Goal: Task Accomplishment & Management: Manage account settings

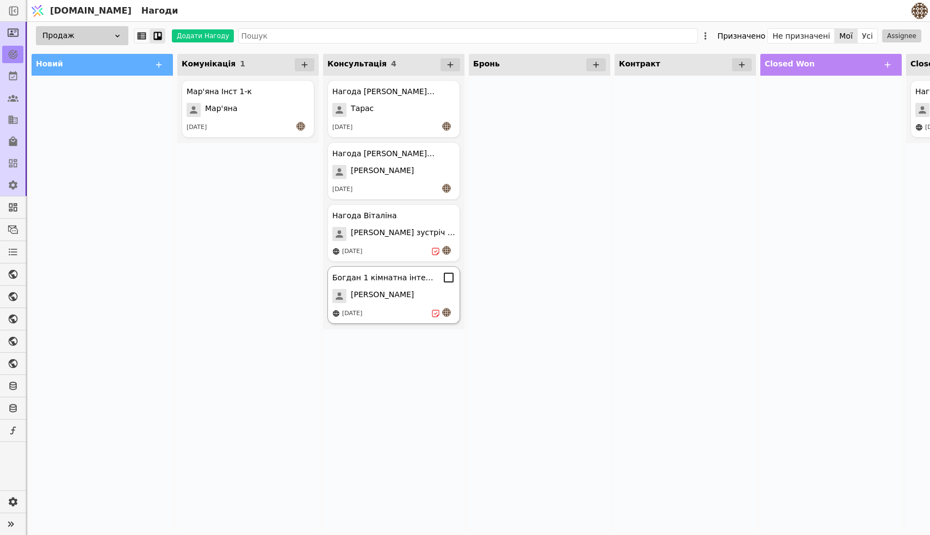
click at [398, 291] on div "[PERSON_NAME]" at bounding box center [393, 296] width 123 height 14
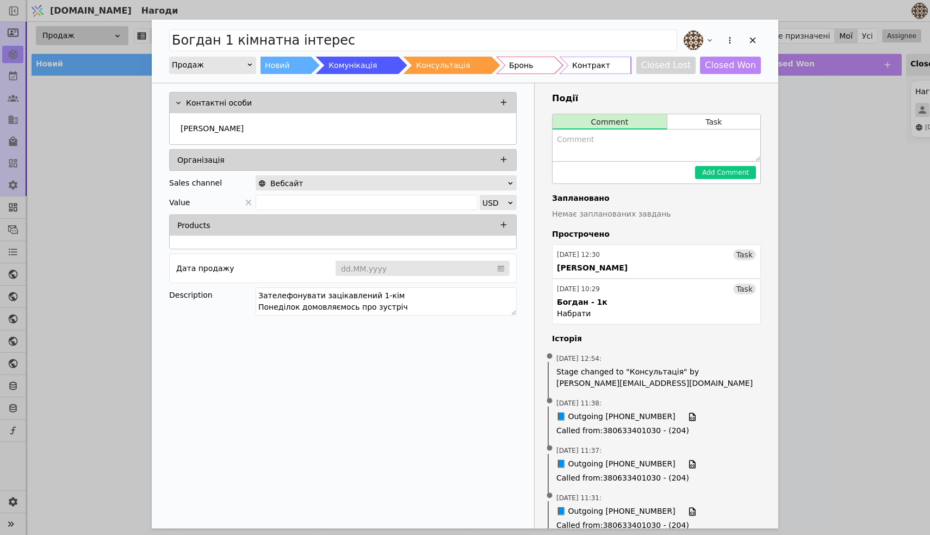
click at [623, 139] on textarea "Add Opportunity" at bounding box center [656, 145] width 208 height 32
click at [705, 119] on button "Task" at bounding box center [713, 121] width 93 height 15
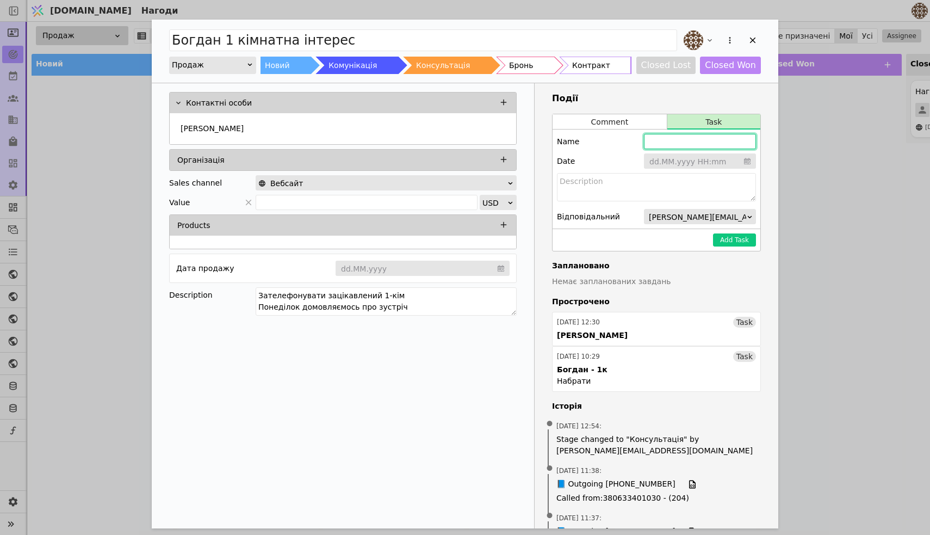
click at [682, 142] on input "Add Opportunity" at bounding box center [700, 141] width 112 height 15
click at [682, 160] on input "Add Opportunity" at bounding box center [700, 161] width 112 height 16
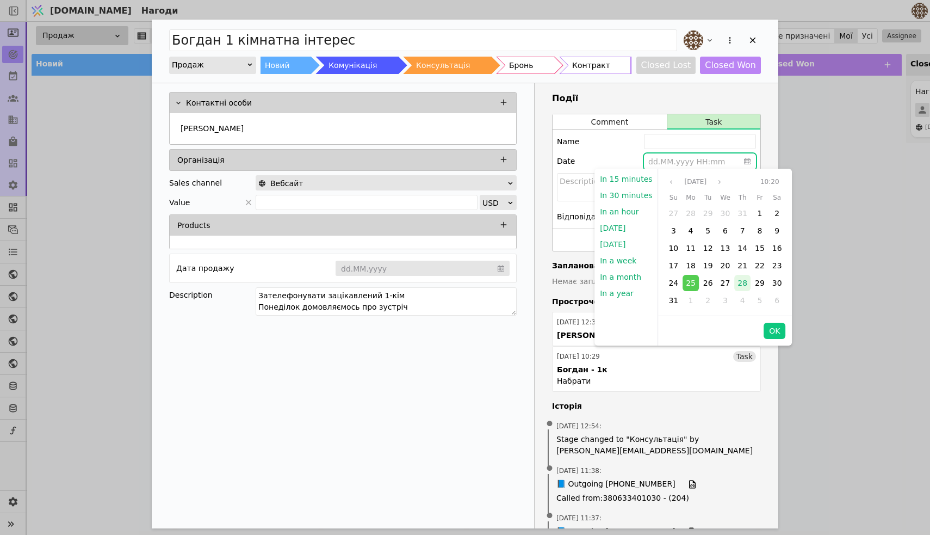
click at [738, 285] on span "28" at bounding box center [742, 282] width 10 height 9
click at [766, 328] on button "OK" at bounding box center [774, 330] width 22 height 16
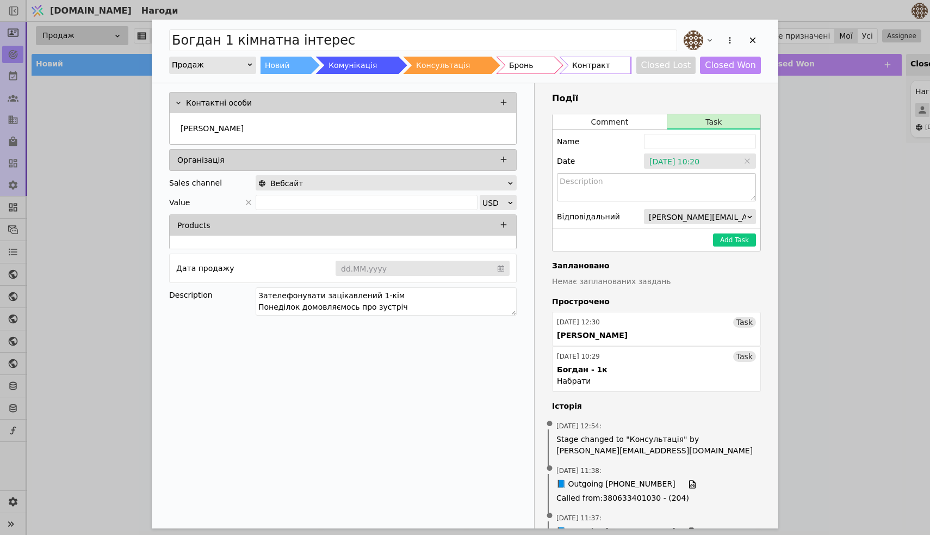
click at [668, 192] on textarea "Add Opportunity" at bounding box center [656, 187] width 199 height 28
type textarea "E"
type textarea "Бути на звʼязку"
click at [749, 239] on button "Add Task" at bounding box center [734, 239] width 43 height 13
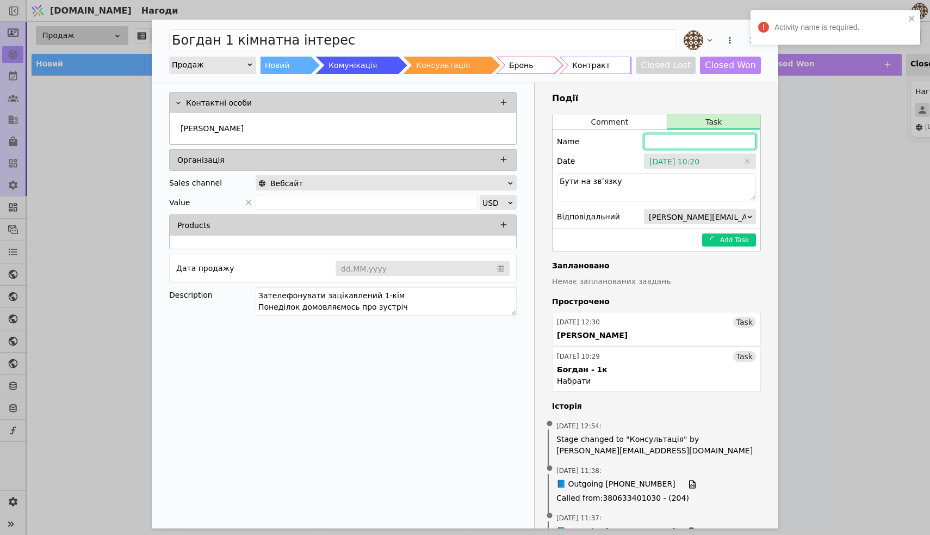
click at [679, 140] on input "Add Opportunity" at bounding box center [700, 141] width 112 height 15
type input "б"
type input "[PERSON_NAME]"
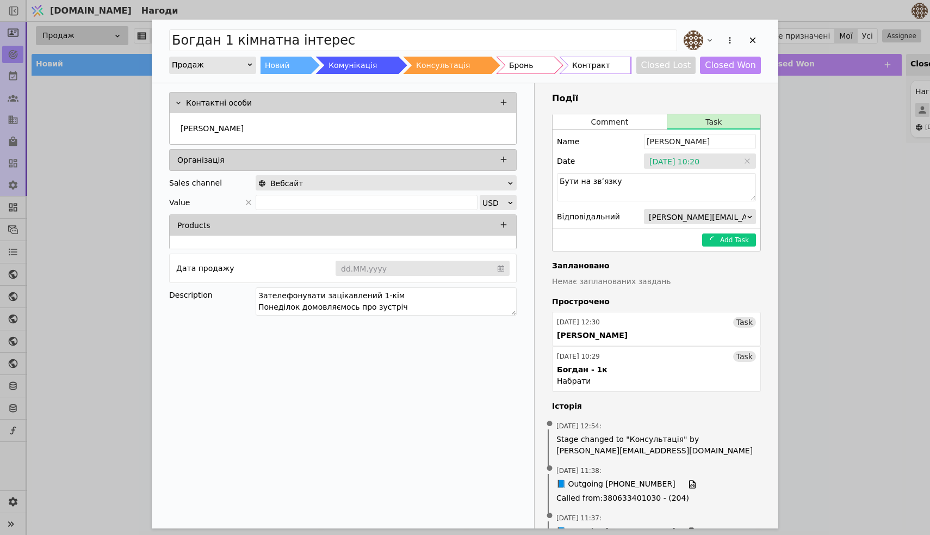
click at [589, 143] on div "Name Богдан" at bounding box center [656, 141] width 199 height 15
click at [673, 184] on textarea "Бути на звʼязку" at bounding box center [656, 187] width 199 height 28
click at [645, 126] on button "Comment" at bounding box center [609, 121] width 114 height 15
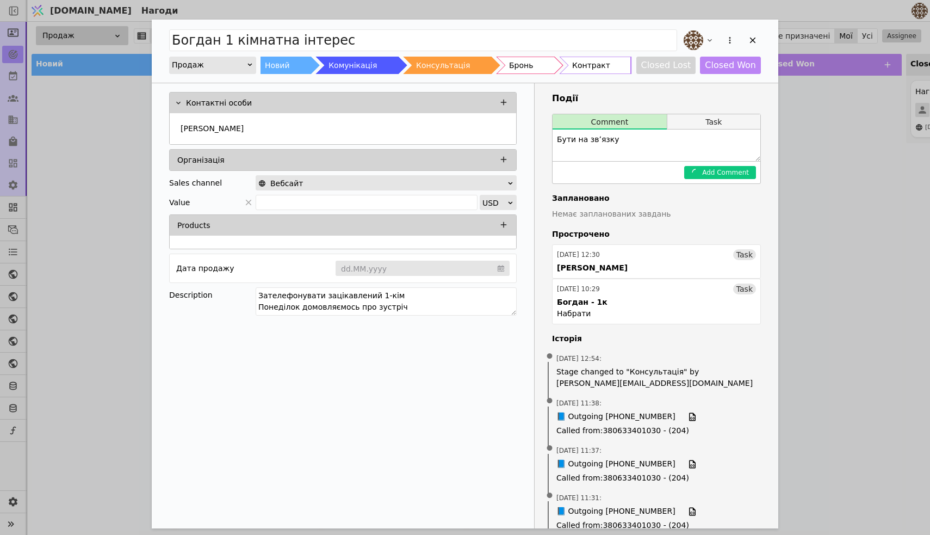
click at [703, 124] on button "Task" at bounding box center [713, 121] width 93 height 15
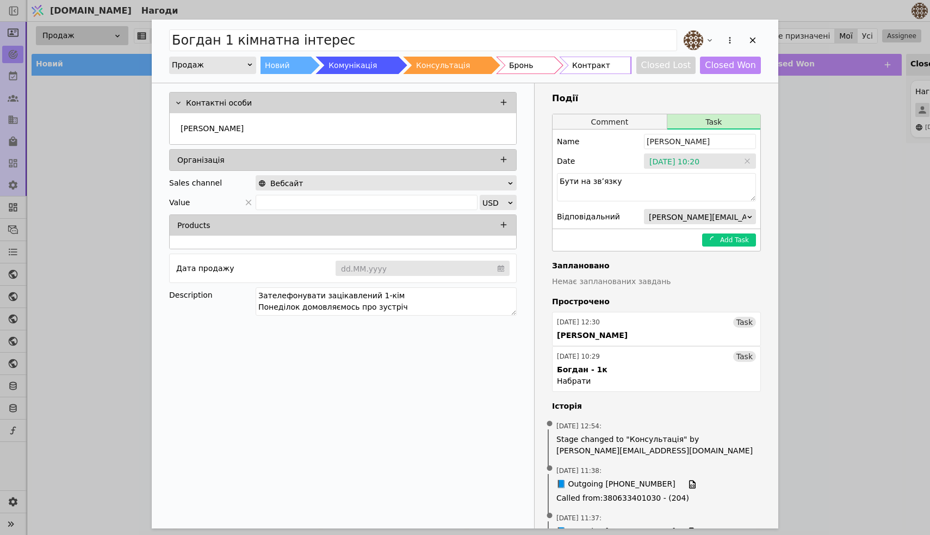
click at [637, 119] on button "Comment" at bounding box center [609, 121] width 114 height 15
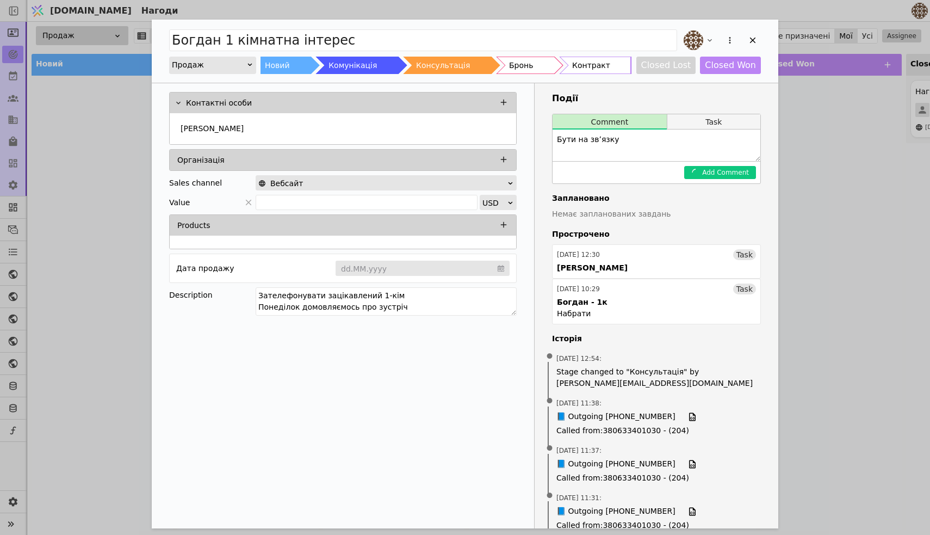
click at [695, 123] on button "Task" at bounding box center [713, 121] width 93 height 15
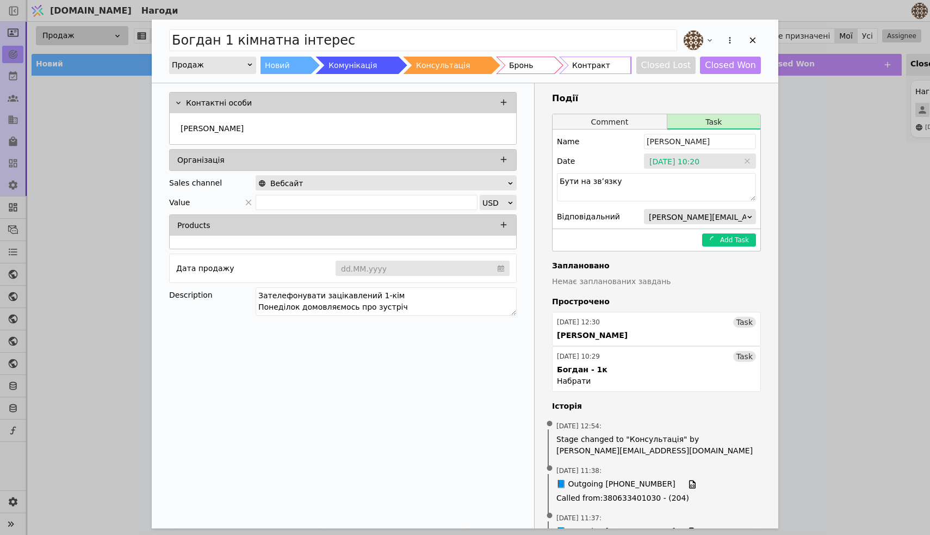
click at [637, 124] on button "Comment" at bounding box center [609, 121] width 114 height 15
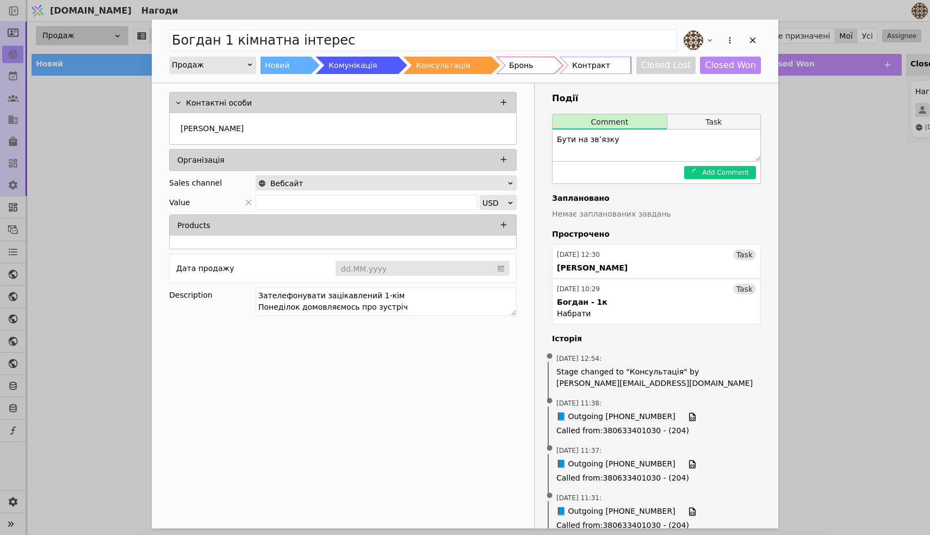
click at [701, 117] on button "Task" at bounding box center [713, 121] width 93 height 15
click at [706, 121] on button "Task" at bounding box center [713, 121] width 93 height 15
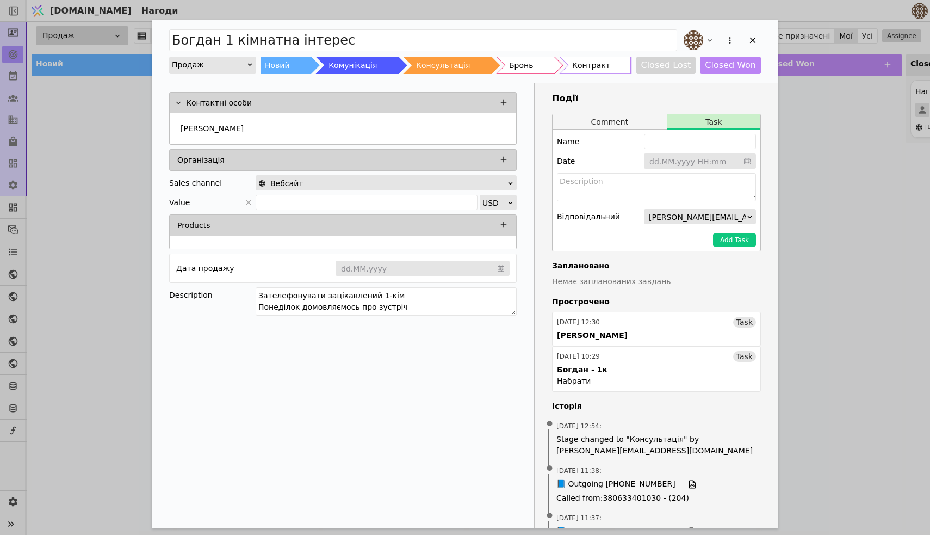
click at [622, 119] on button "Comment" at bounding box center [609, 121] width 114 height 15
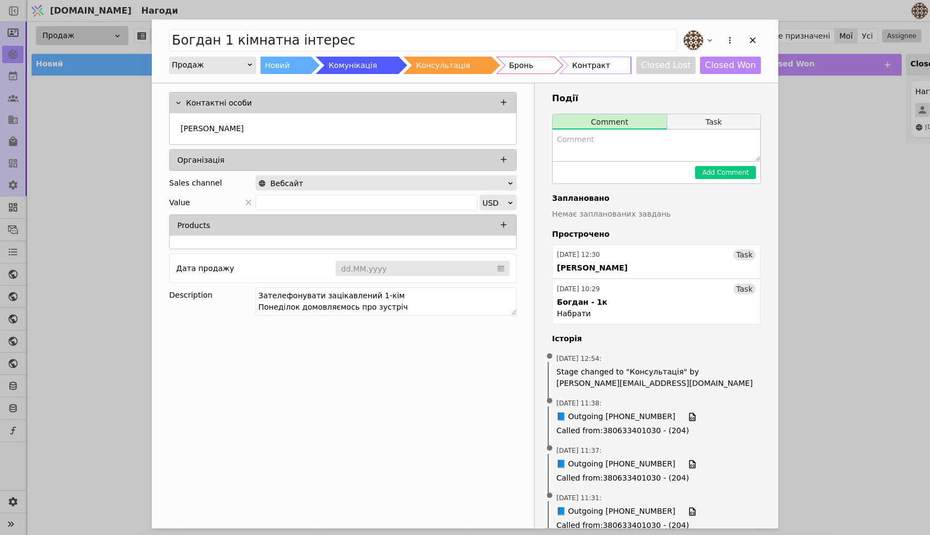
click at [725, 116] on button "Task" at bounding box center [713, 121] width 93 height 15
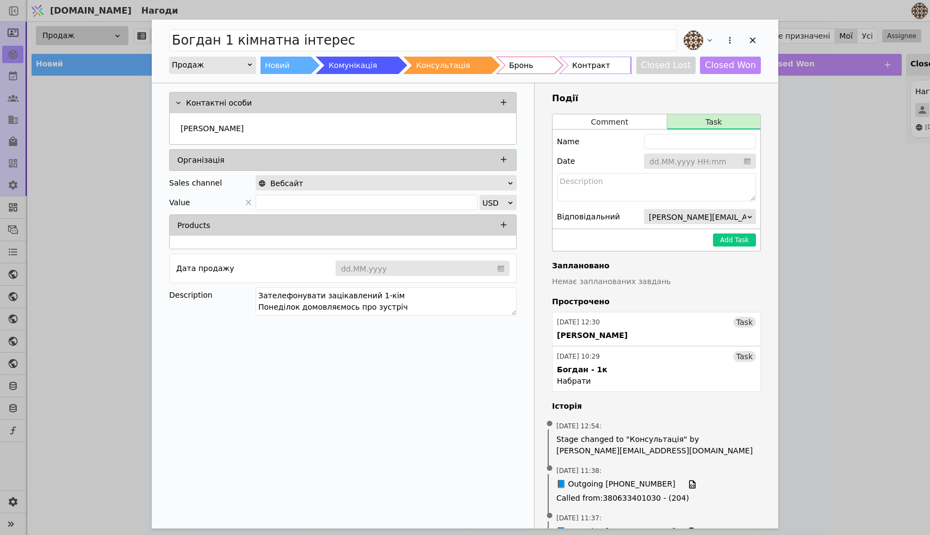
click at [694, 149] on div "Name Date dd.MM.yyyy HH:mm Відповідальний [PERSON_NAME][EMAIL_ADDRESS][DOMAIN_N…" at bounding box center [656, 178] width 208 height 99
click at [694, 148] on input "Add Opportunity" at bounding box center [700, 141] width 112 height 15
type input "[PERSON_NAME]"
click at [687, 160] on input "Add Opportunity" at bounding box center [700, 161] width 112 height 16
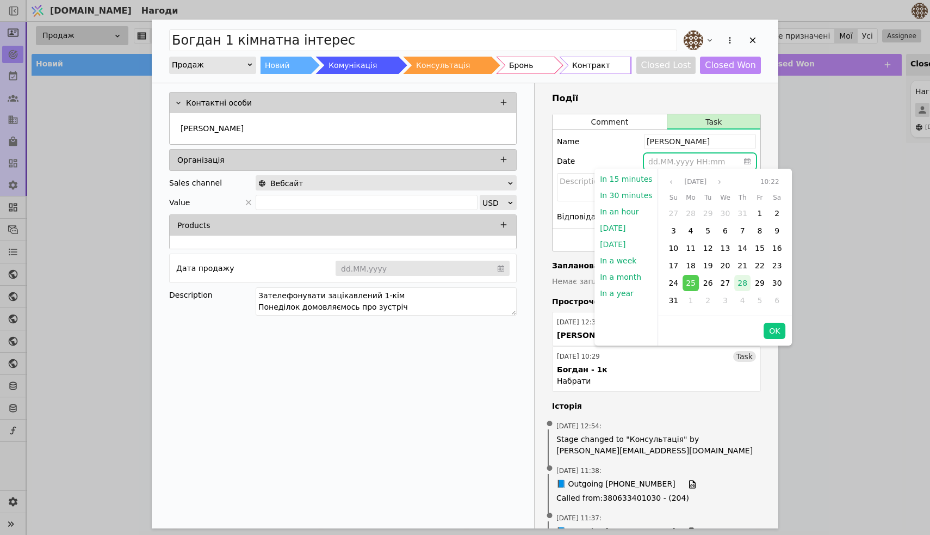
click at [737, 282] on span "28" at bounding box center [742, 282] width 10 height 9
click at [775, 331] on button "OK" at bounding box center [774, 330] width 22 height 16
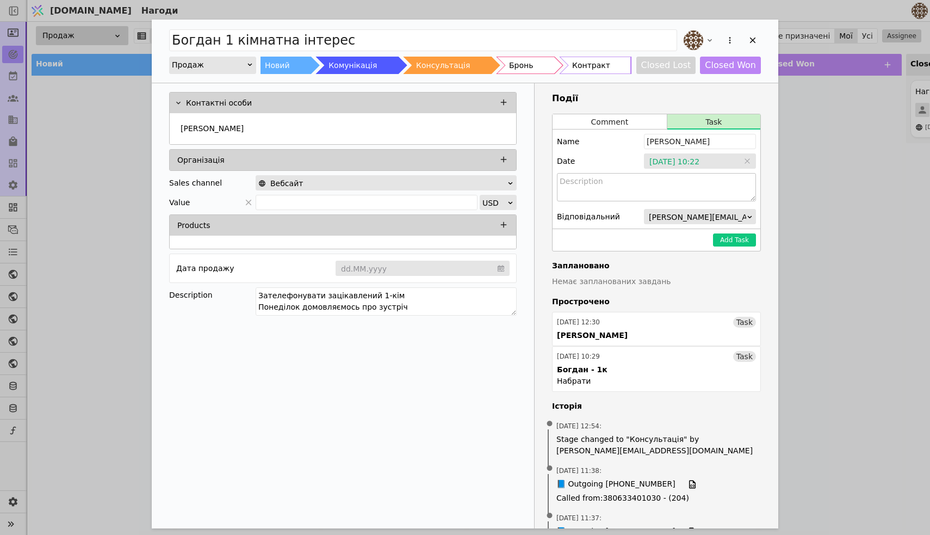
click at [682, 194] on textarea "Add Opportunity" at bounding box center [656, 187] width 199 height 28
type textarea "Нагадатися"
click at [736, 238] on button "Add Task" at bounding box center [734, 239] width 43 height 13
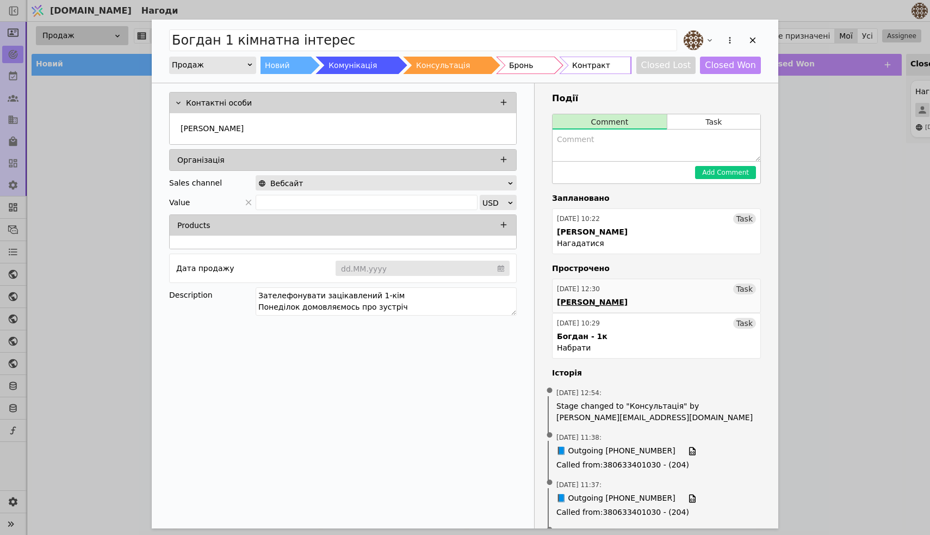
click at [737, 297] on link "[DATE] 12:30 Task [PERSON_NAME]" at bounding box center [656, 295] width 209 height 34
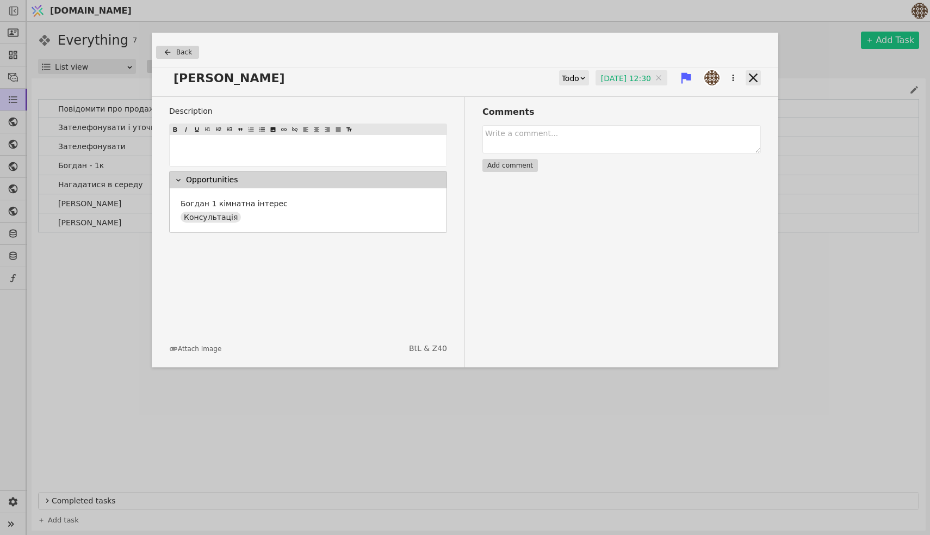
click at [756, 71] on icon at bounding box center [752, 77] width 15 height 15
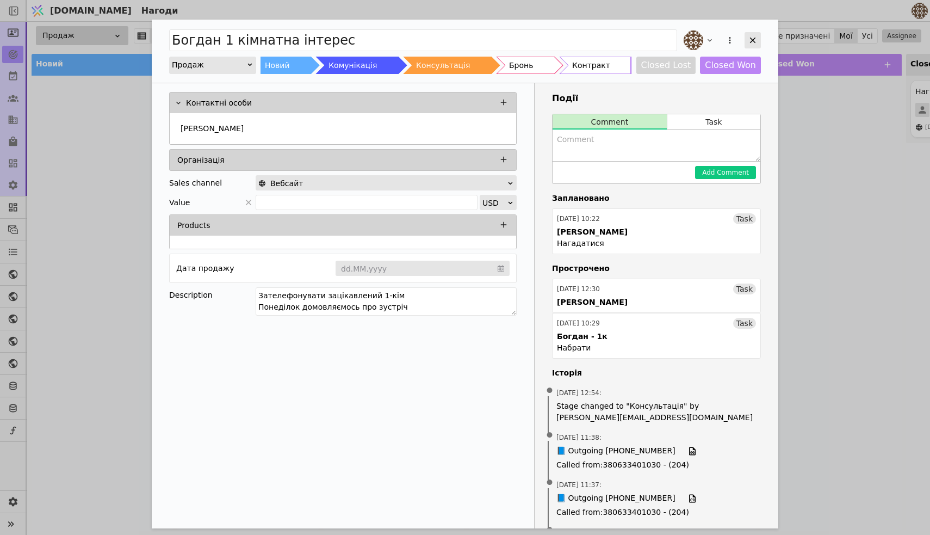
click at [758, 45] on div "Add Opportunity" at bounding box center [752, 40] width 16 height 16
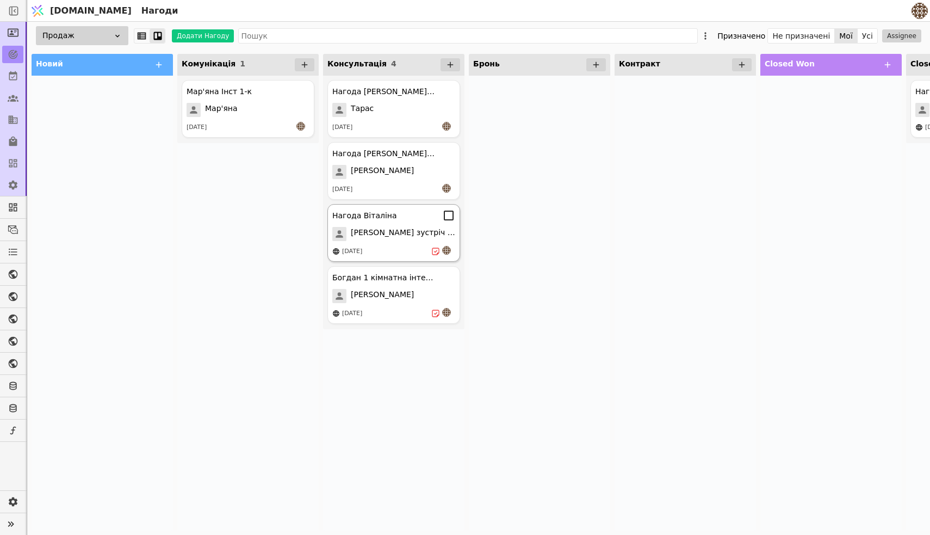
click at [403, 234] on span "[PERSON_NAME] зустріч 13.08" at bounding box center [403, 234] width 104 height 14
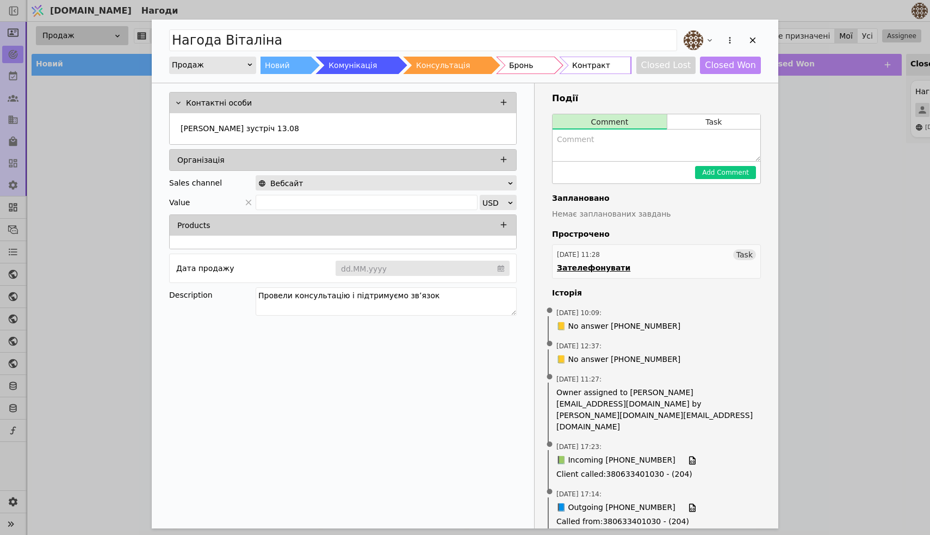
click at [727, 261] on link "[DATE] 11:28 Task Зателефонувати" at bounding box center [656, 261] width 209 height 34
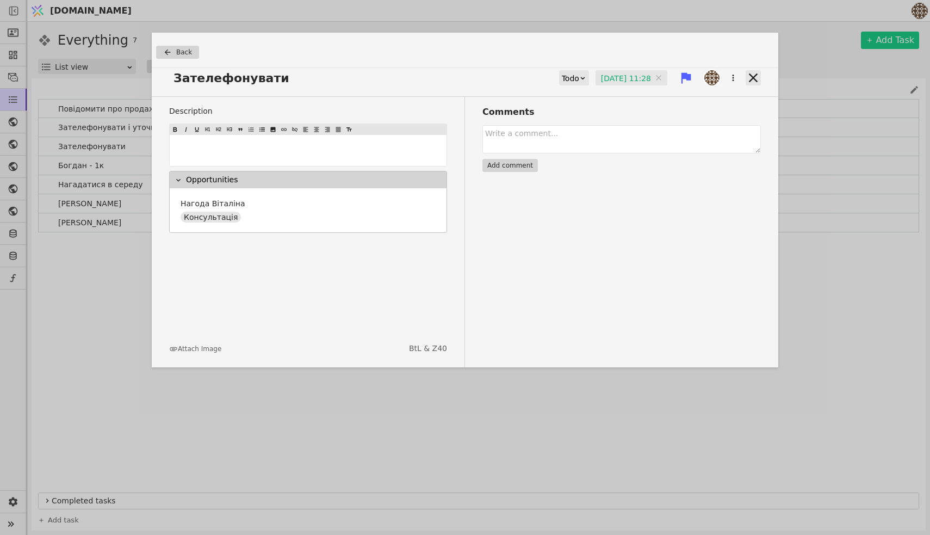
click at [753, 80] on icon at bounding box center [752, 77] width 15 height 15
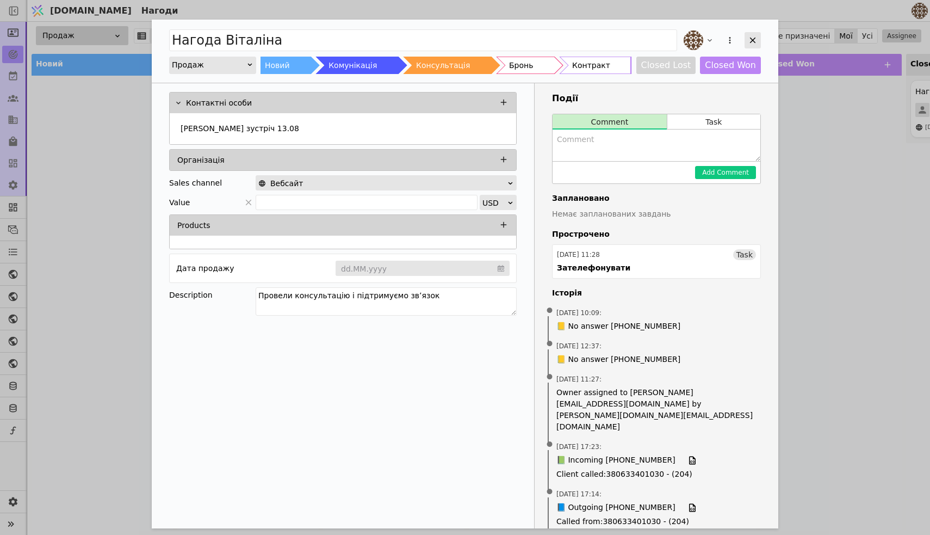
click at [756, 39] on icon "Add Opportunity" at bounding box center [753, 40] width 10 height 10
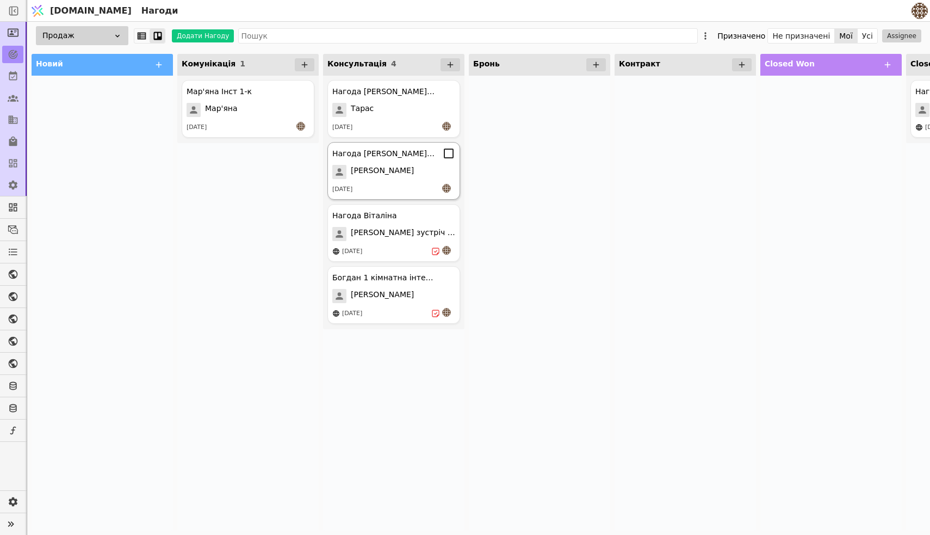
click at [401, 164] on div "Нагода [PERSON_NAME] ( [DEMOGRAPHIC_DATA] ) [PERSON_NAME] [DATE]" at bounding box center [393, 171] width 133 height 58
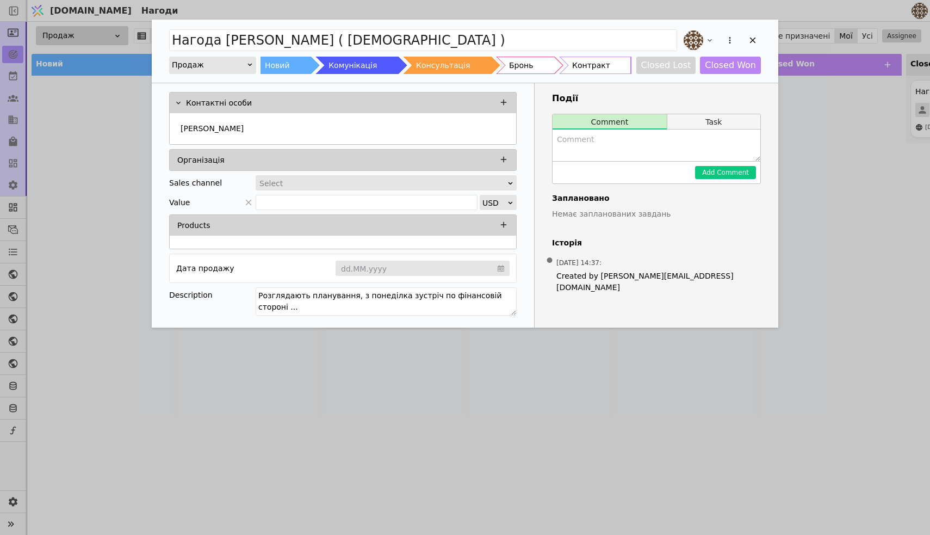
click at [720, 118] on button "Task" at bounding box center [713, 121] width 93 height 15
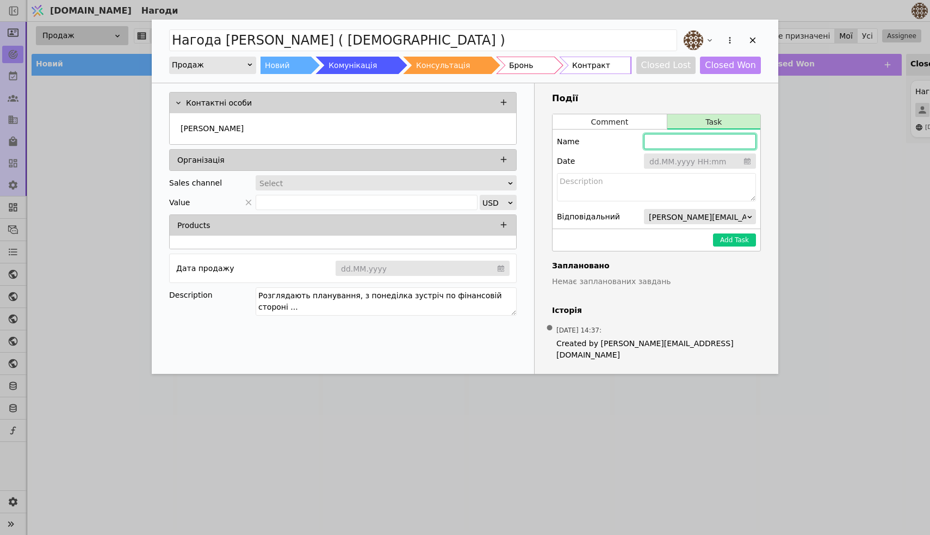
click at [681, 144] on input "Add Opportunity" at bounding box center [700, 141] width 112 height 15
type input "[PERSON_NAME]"
click at [607, 156] on div "Date dd.MM.yyyy HH:mm" at bounding box center [656, 160] width 199 height 15
click at [682, 161] on input "Add Opportunity" at bounding box center [700, 161] width 112 height 16
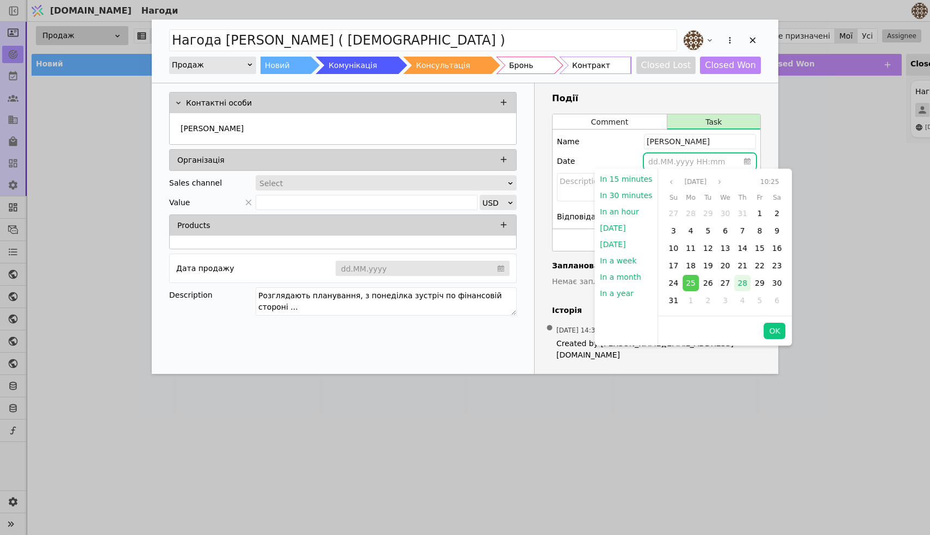
click at [737, 284] on span "28" at bounding box center [742, 282] width 10 height 9
click at [780, 333] on button "OK" at bounding box center [774, 330] width 22 height 16
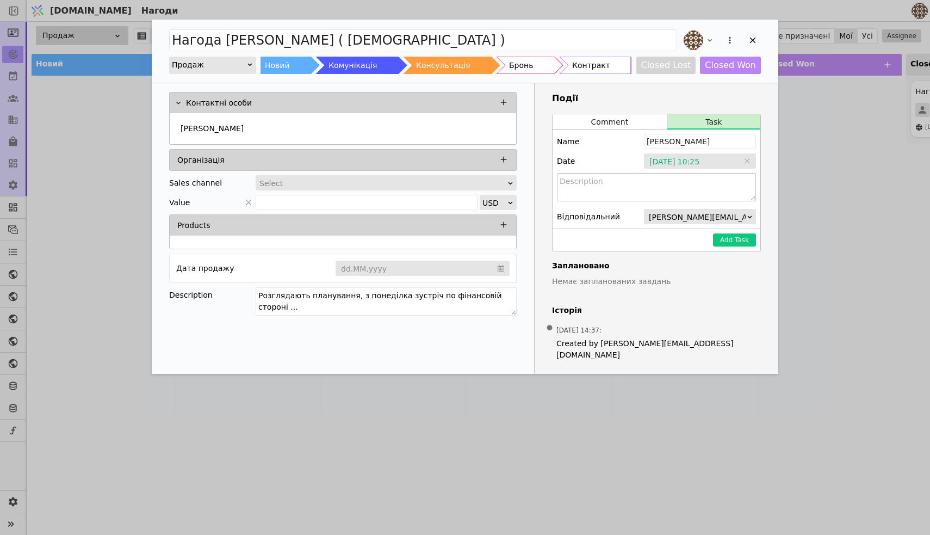
click at [670, 191] on textarea "Add Opportunity" at bounding box center [656, 187] width 199 height 28
type textarea "Нагадатися ще думають"
click at [734, 241] on button "Add Task" at bounding box center [734, 239] width 43 height 13
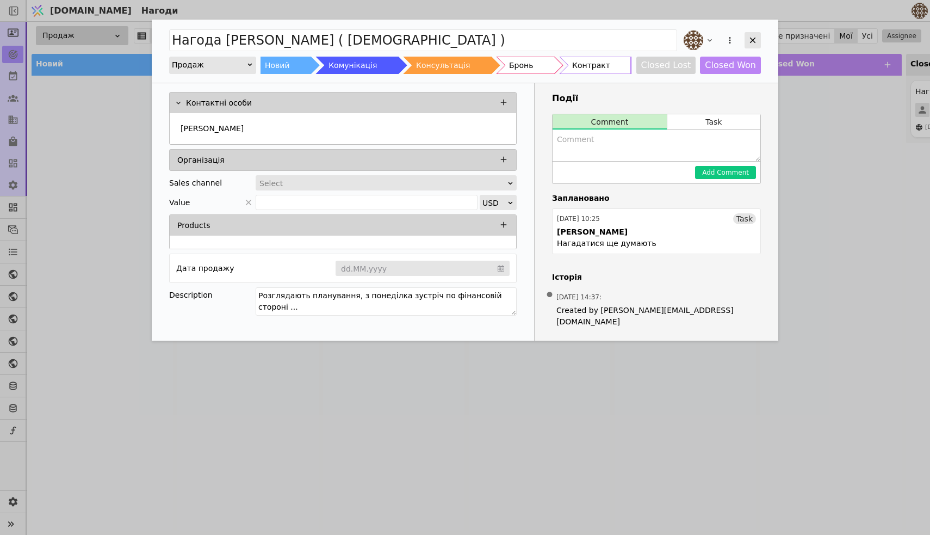
click at [749, 41] on icon "Add Opportunity" at bounding box center [753, 40] width 10 height 10
